Goal: Task Accomplishment & Management: Use online tool/utility

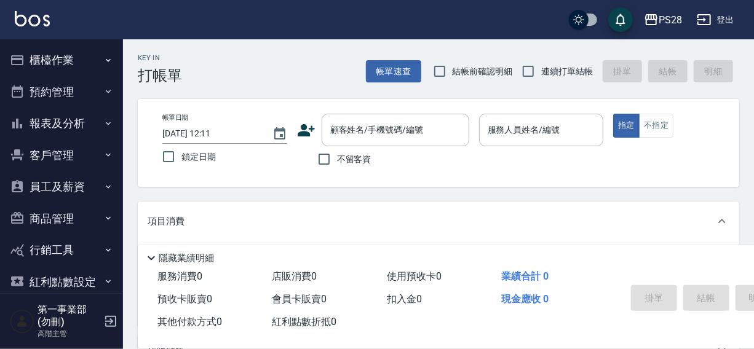
drag, startPoint x: 332, startPoint y: 18, endPoint x: 338, endPoint y: 26, distance: 10.6
click at [338, 26] on div "PS28 登出" at bounding box center [377, 19] width 754 height 39
